Goal: Task Accomplishment & Management: Complete application form

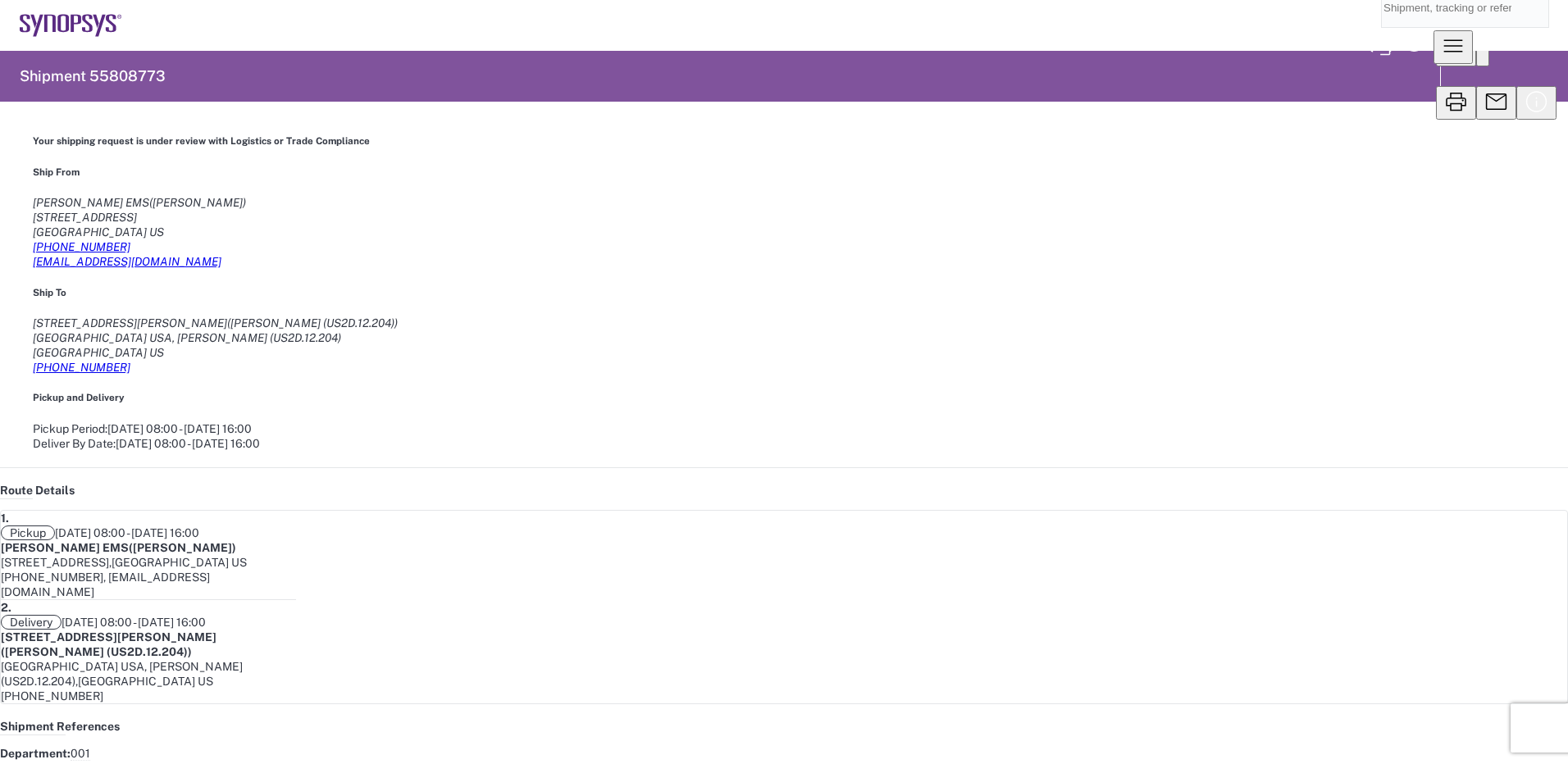
click at [1042, 62] on icon "button" at bounding box center [1456, 48] width 27 height 26
click at [1042, 75] on icon "button" at bounding box center [1496, 74] width 21 height 21
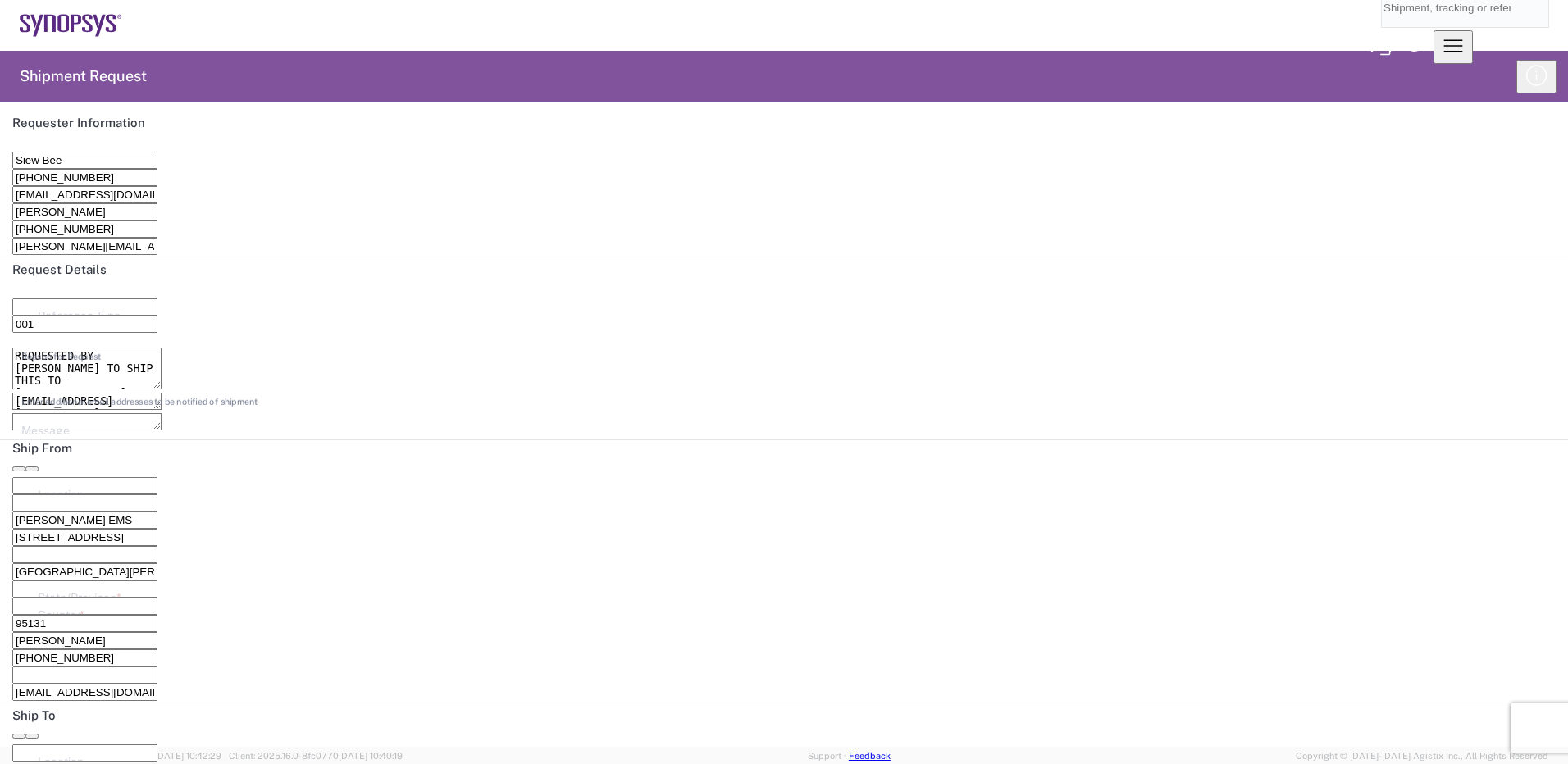
type input "Department"
type input "[US_STATE]"
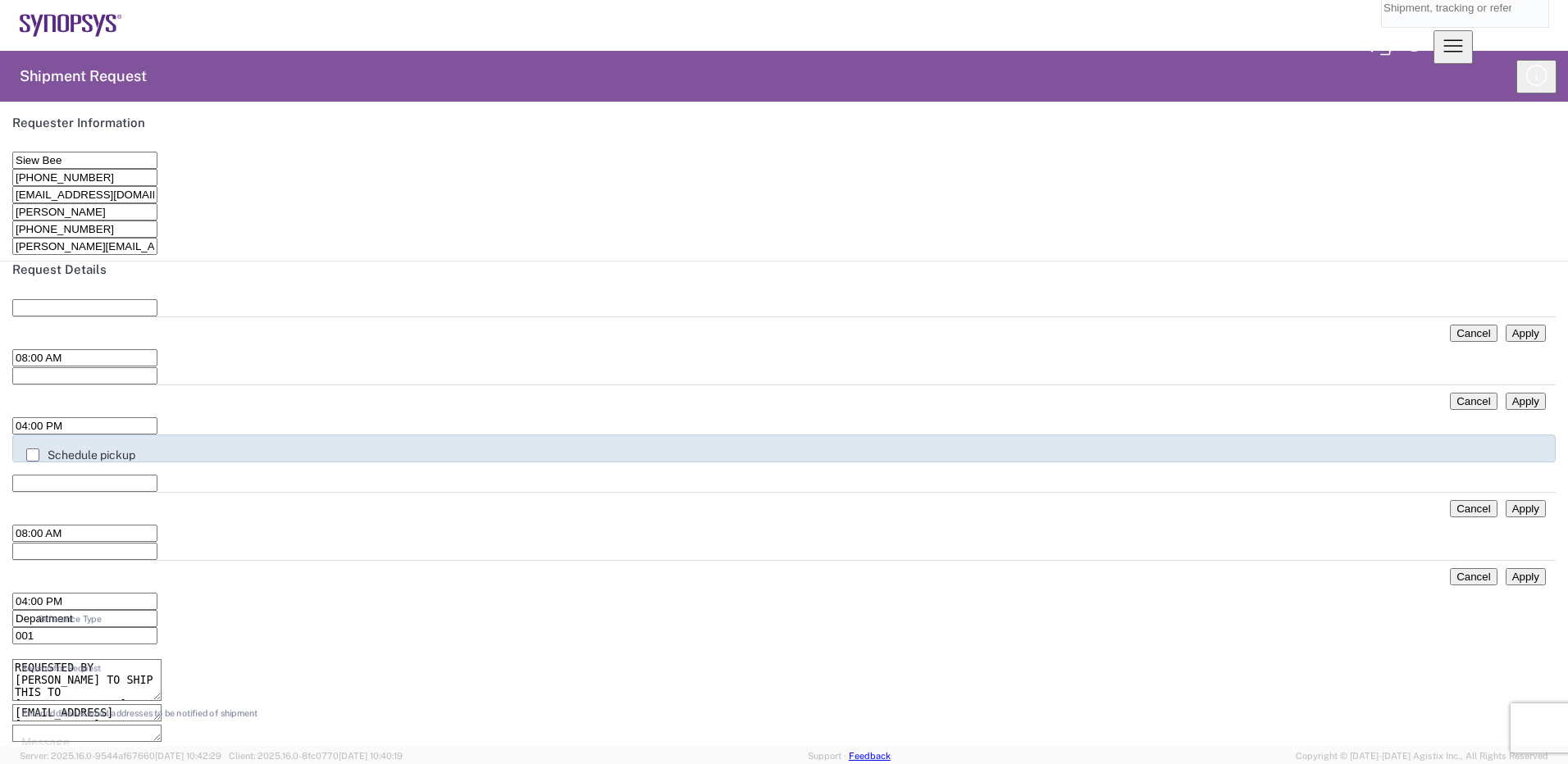
type input "Cardboard Box(es)"
type input "[US_STATE]"
type input "[GEOGRAPHIC_DATA]"
drag, startPoint x: 774, startPoint y: 173, endPoint x: 645, endPoint y: 168, distance: 129.1
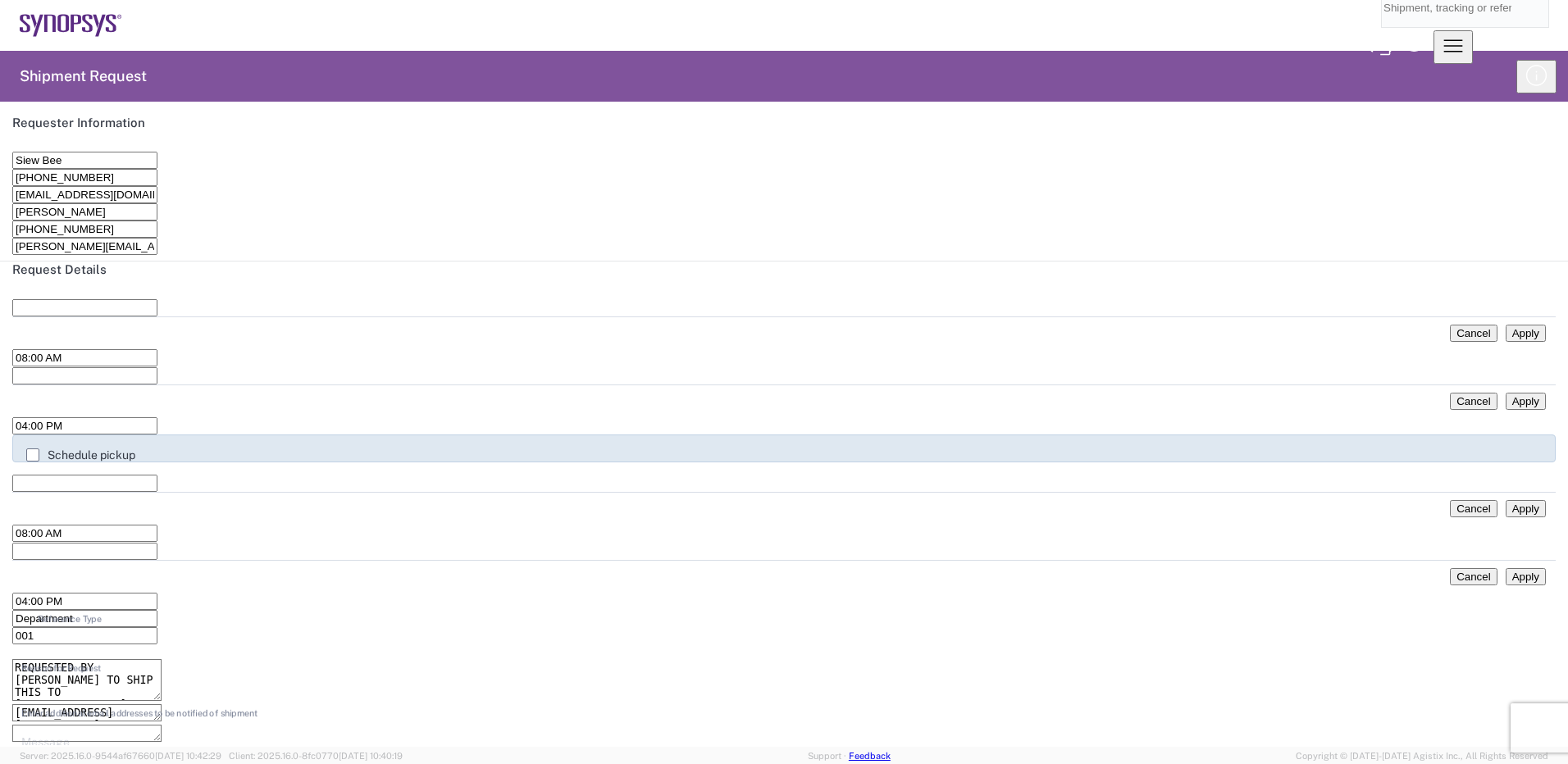
click at [645, 168] on div "Siew Bee Name * [PHONE_NUMBER] Phone * [EMAIL_ADDRESS][DOMAIN_NAME] Email * [PE…" at bounding box center [784, 203] width 1543 height 103
type input "T"
click at [101, 168] on input "Siew Bee" at bounding box center [85, 160] width 145 height 17
click at [158, 203] on input "text" at bounding box center [85, 211] width 145 height 17
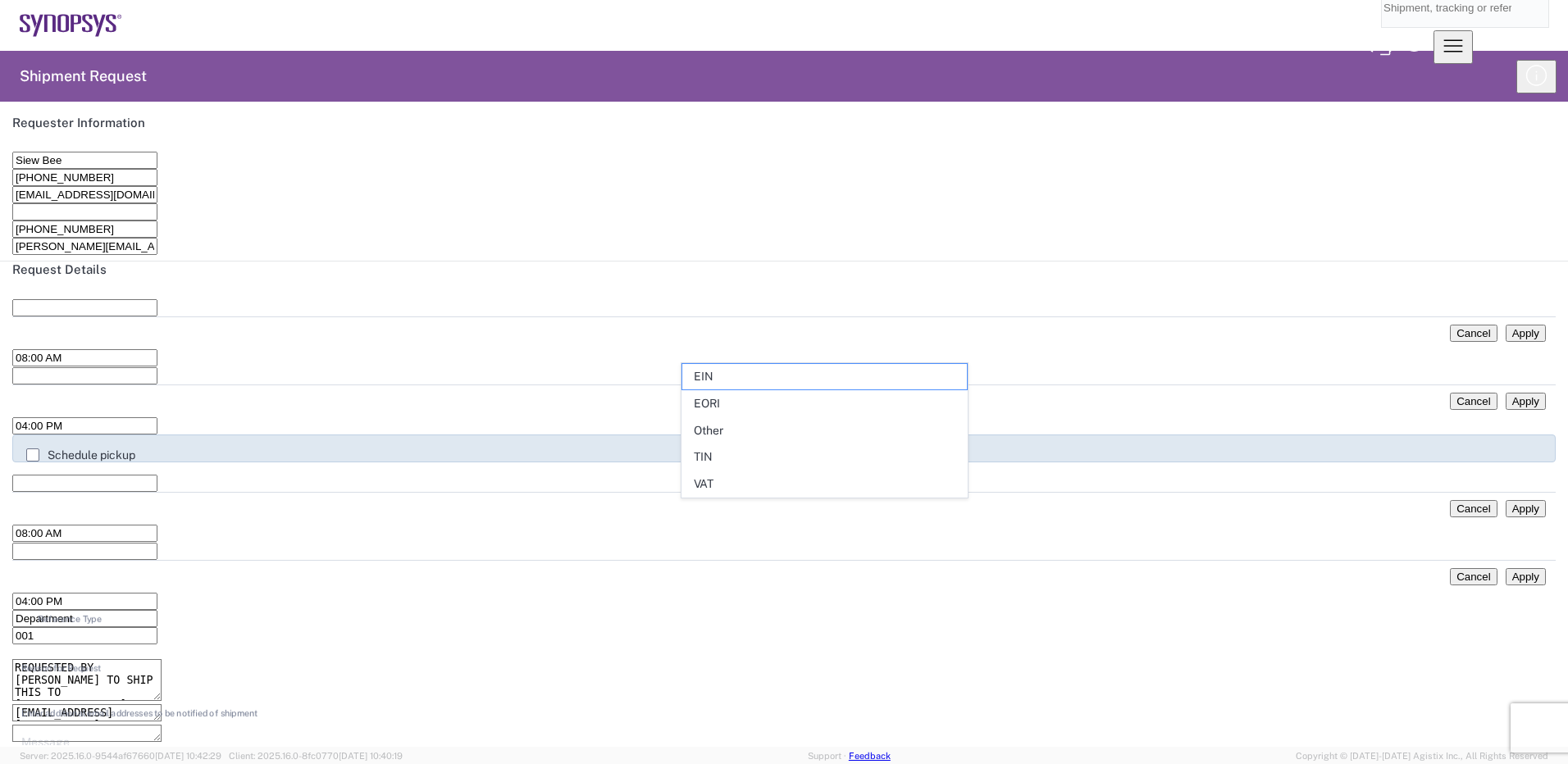
scroll to position [1065, 0]
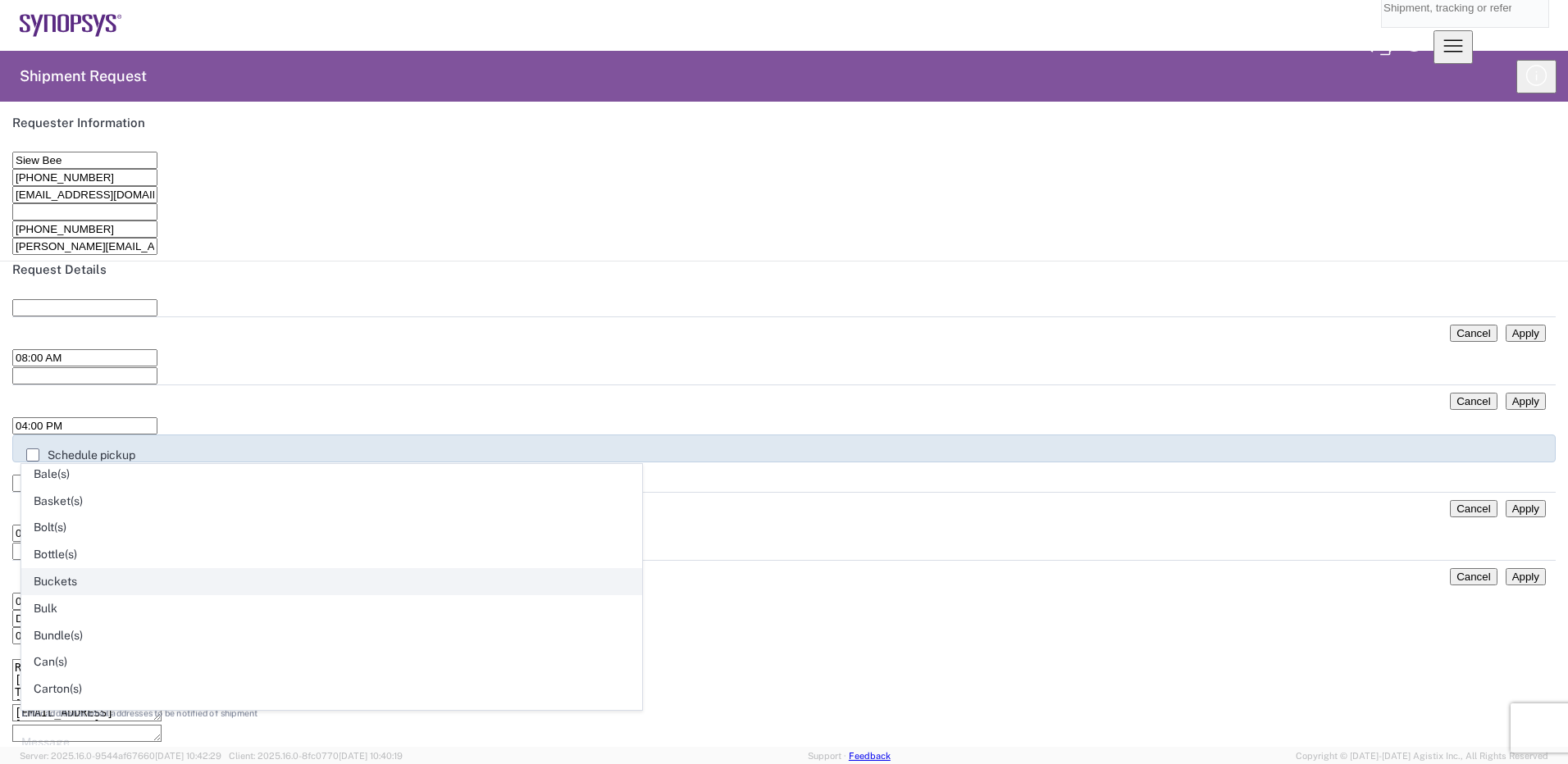
scroll to position [0, 0]
type input "Cardboard Box(es)"
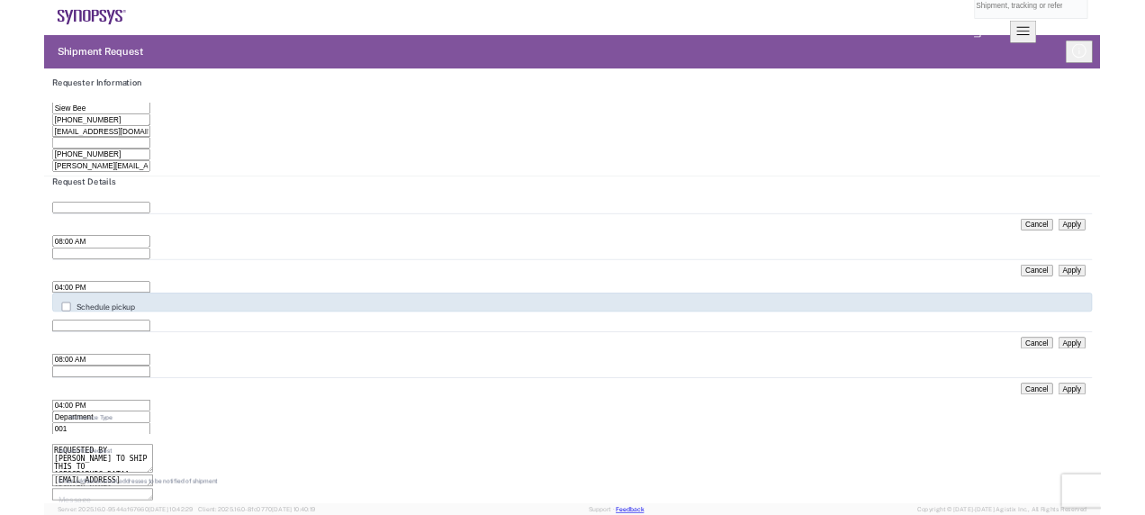
scroll to position [1350, 0]
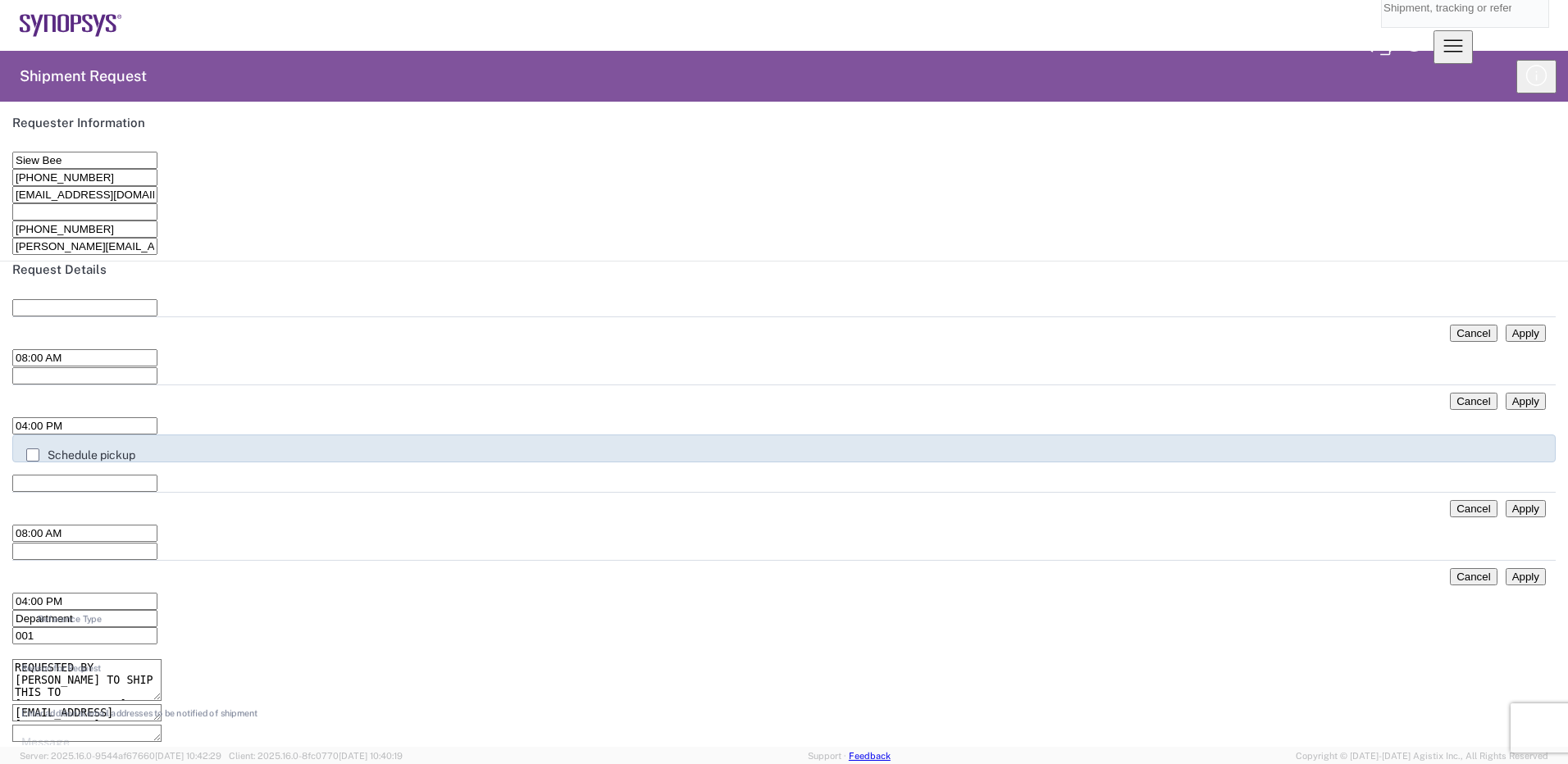
type input "12"
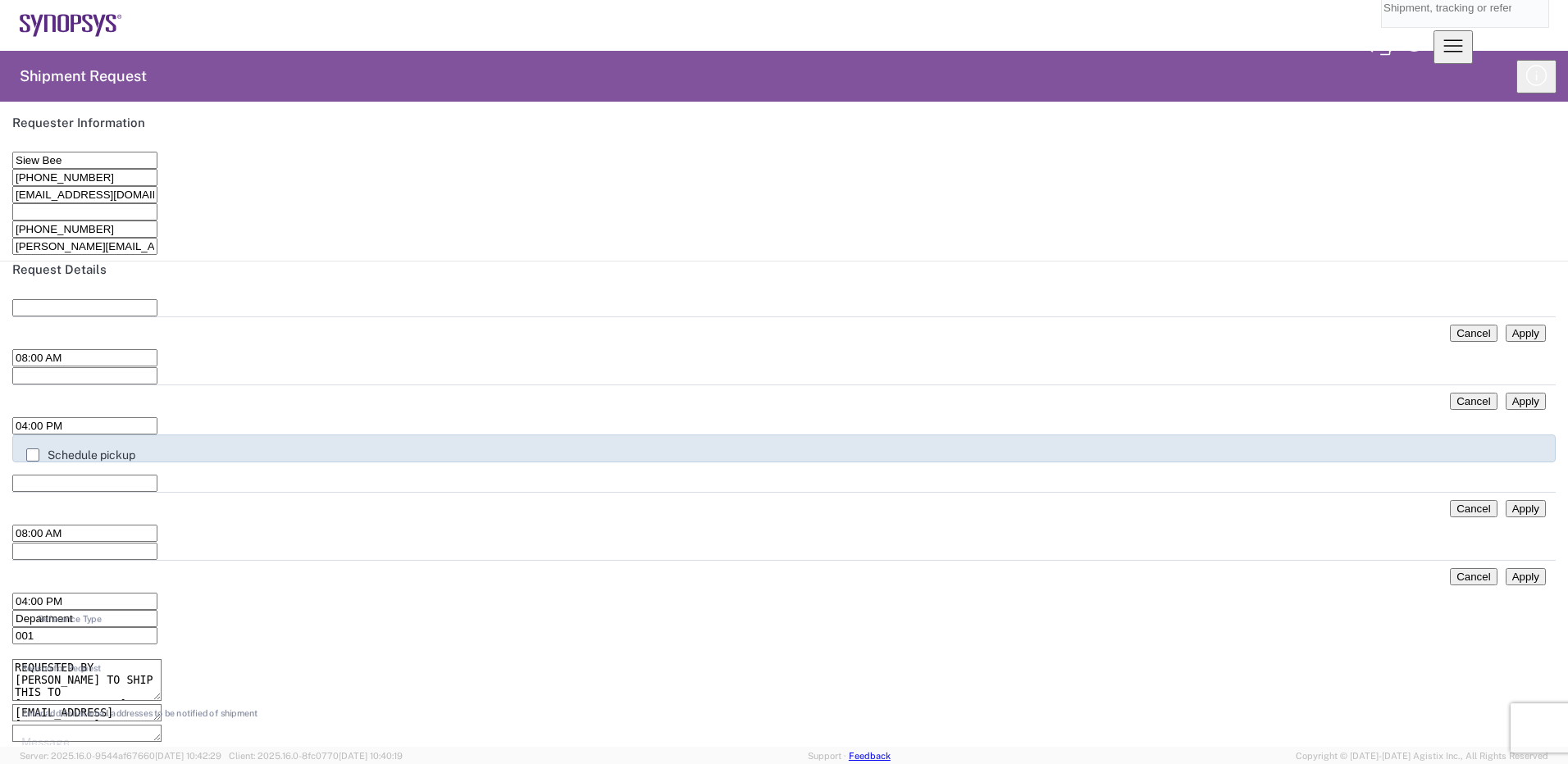
type input "10"
type input "US Dollar"
drag, startPoint x: 485, startPoint y: 188, endPoint x: 349, endPoint y: 185, distance: 136.0
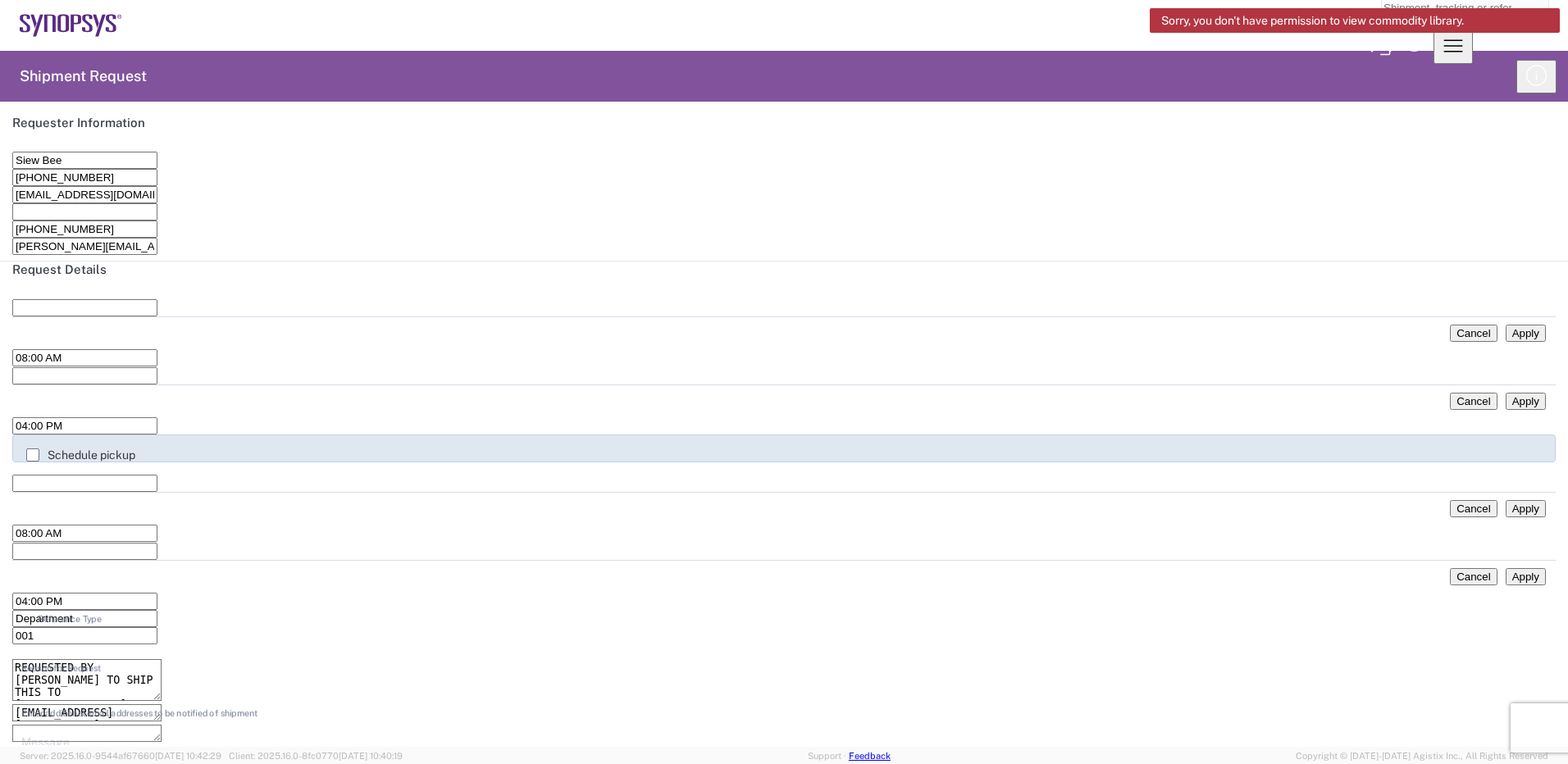
type input "SH100007994"
drag, startPoint x: 431, startPoint y: 234, endPoint x: 349, endPoint y: 239, distance: 82.2
type input "3"
type input "738.93"
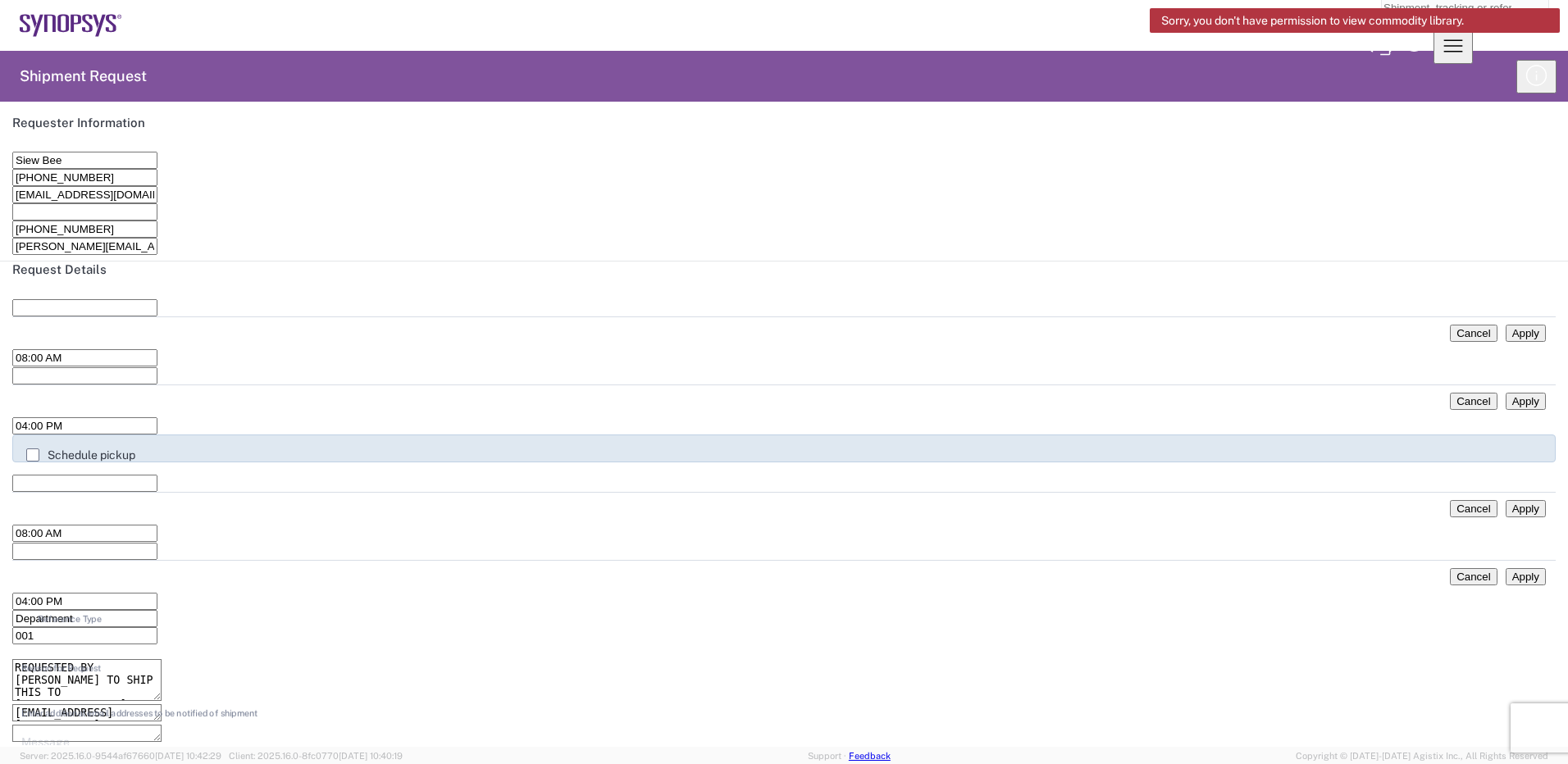
type input "32"
type input "7881.92"
type input "32"
drag, startPoint x: 974, startPoint y: 143, endPoint x: 684, endPoint y: 129, distance: 290.3
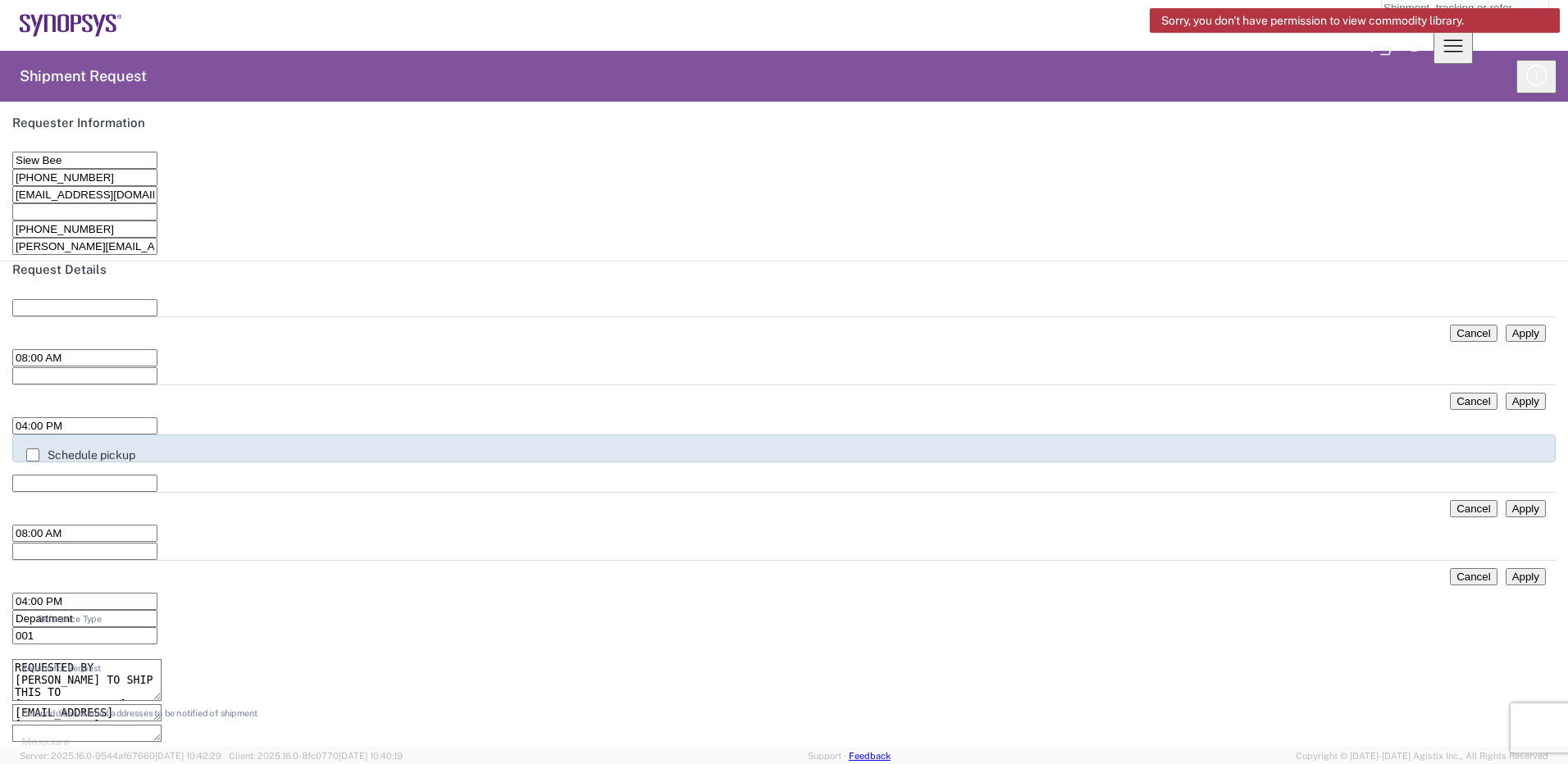
paste textarea "BOA Broadcast Hub B6_HT3_HC3_BCP PCBA"
type textarea "BOA Broadcast Hub B6_HT3_HC3_BCP PCBA"
drag, startPoint x: 444, startPoint y: 286, endPoint x: 322, endPoint y: 263, distance: 124.1
